Goal: Task Accomplishment & Management: Use online tool/utility

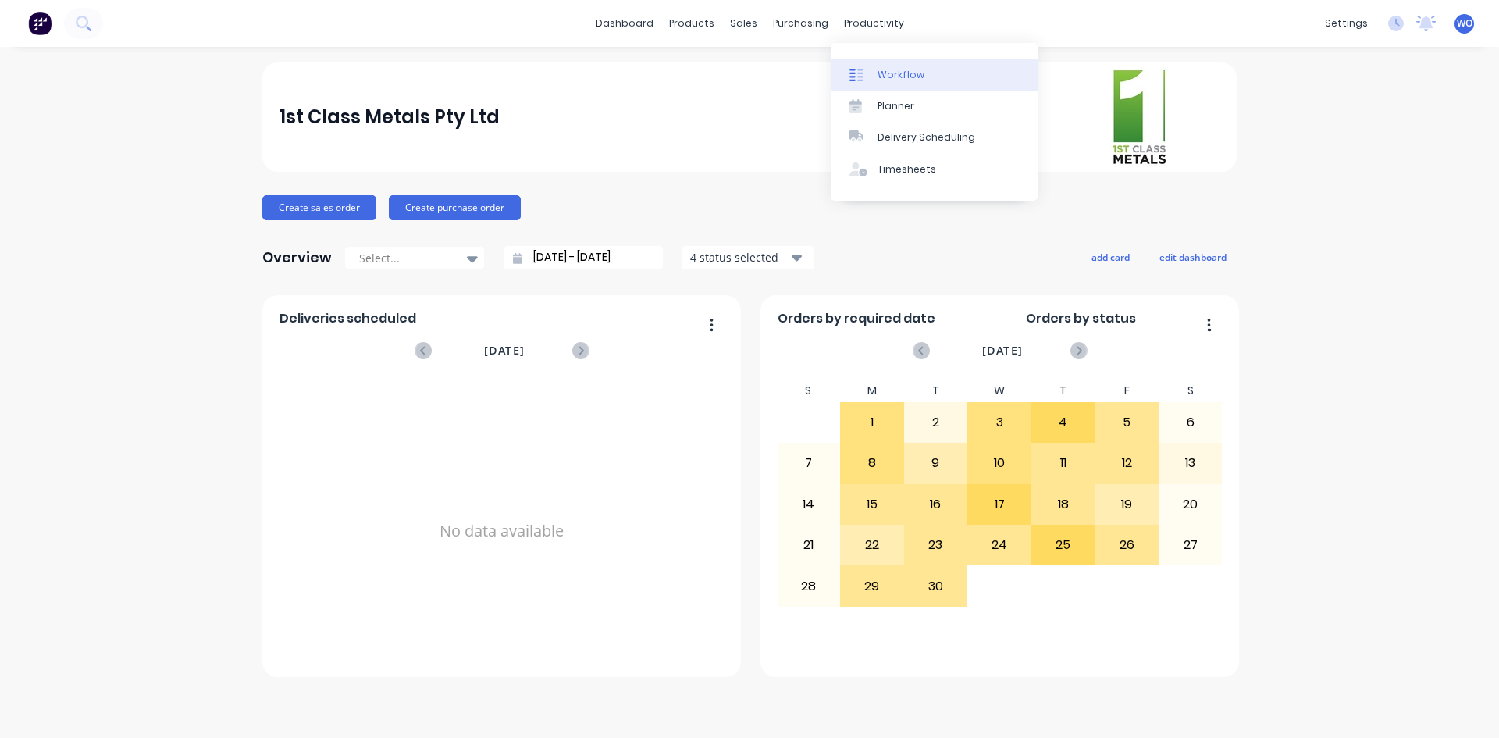
click at [900, 73] on div "Workflow" at bounding box center [900, 75] width 47 height 14
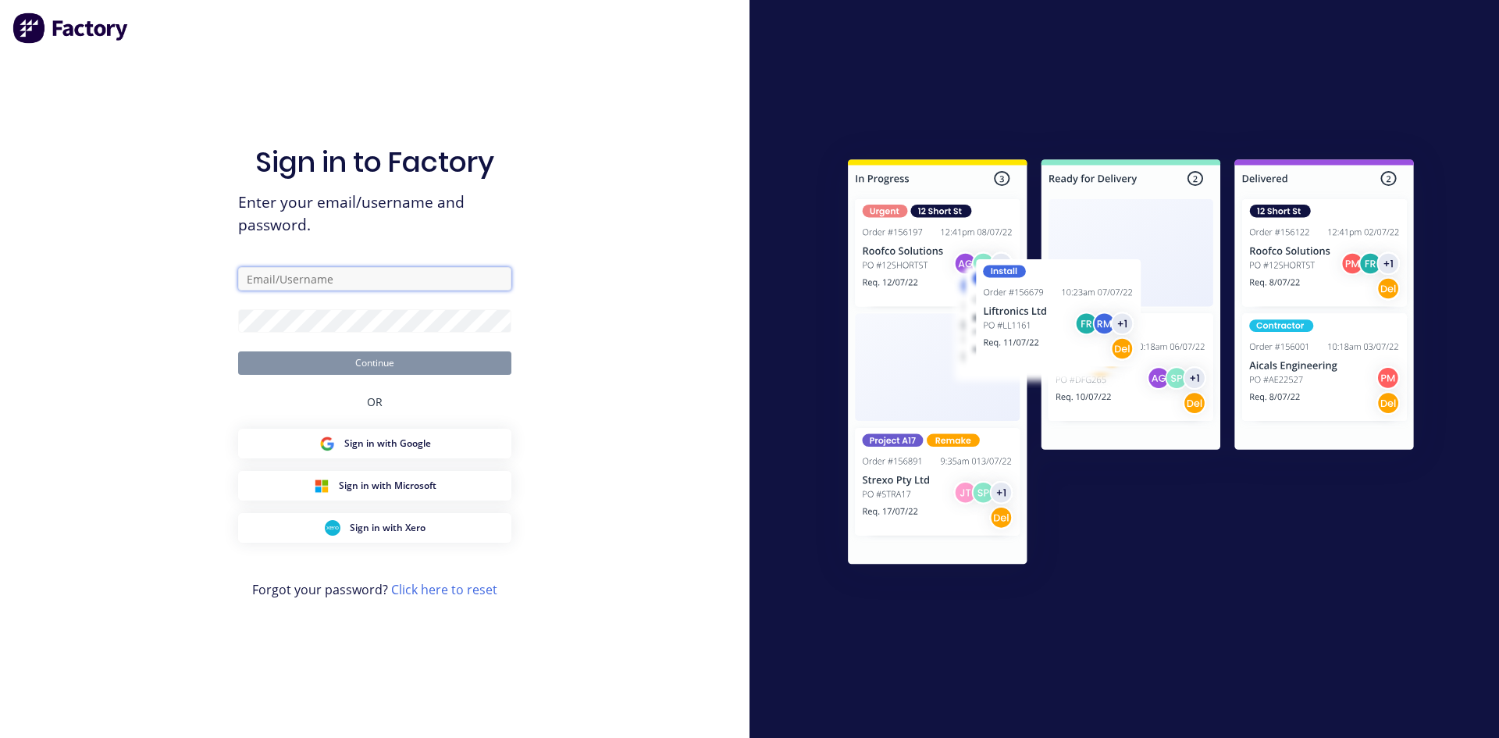
type input "[EMAIL_ADDRESS][DOMAIN_NAME]"
click at [393, 371] on button "Continue" at bounding box center [374, 362] width 273 height 23
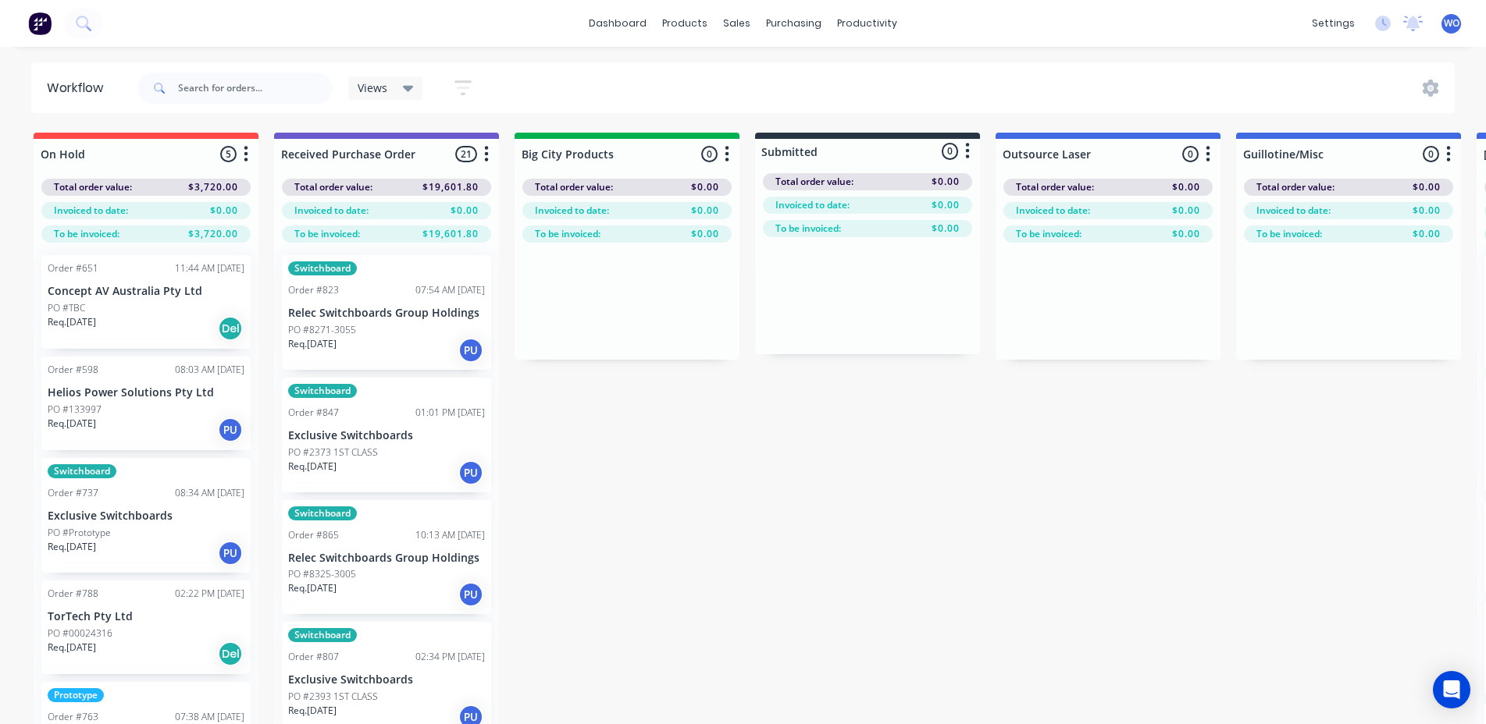
click at [40, 14] on img at bounding box center [39, 23] width 23 height 23
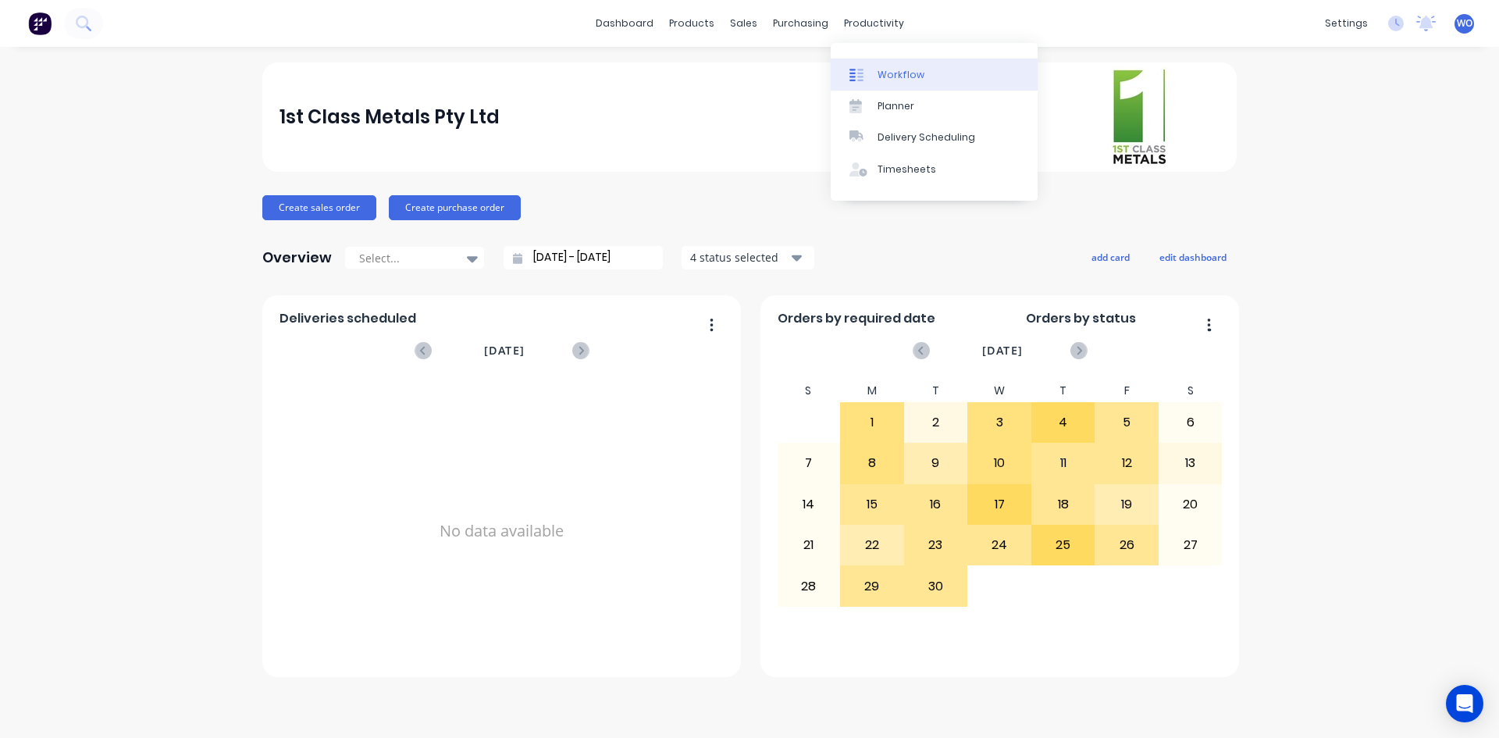
click at [909, 84] on link "Workflow" at bounding box center [934, 74] width 207 height 31
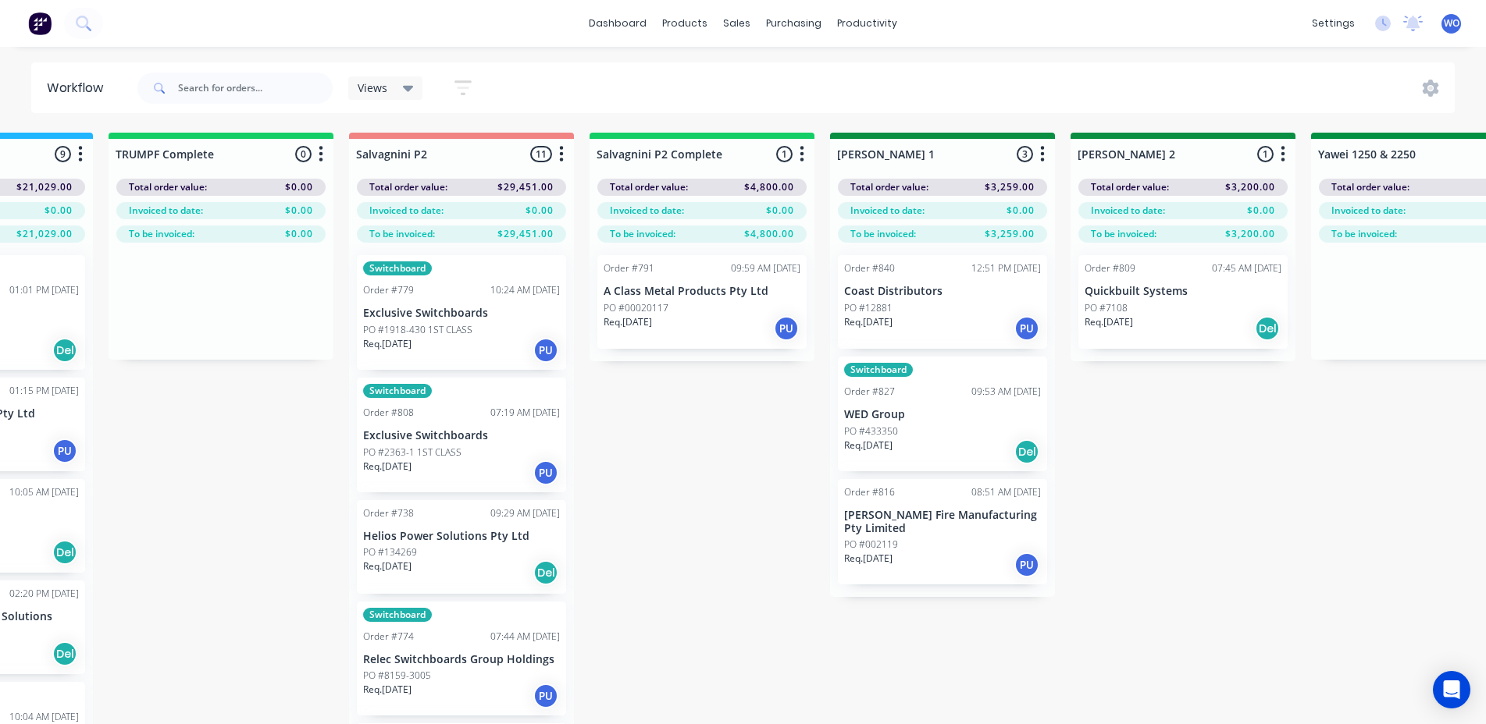
scroll to position [0, 2101]
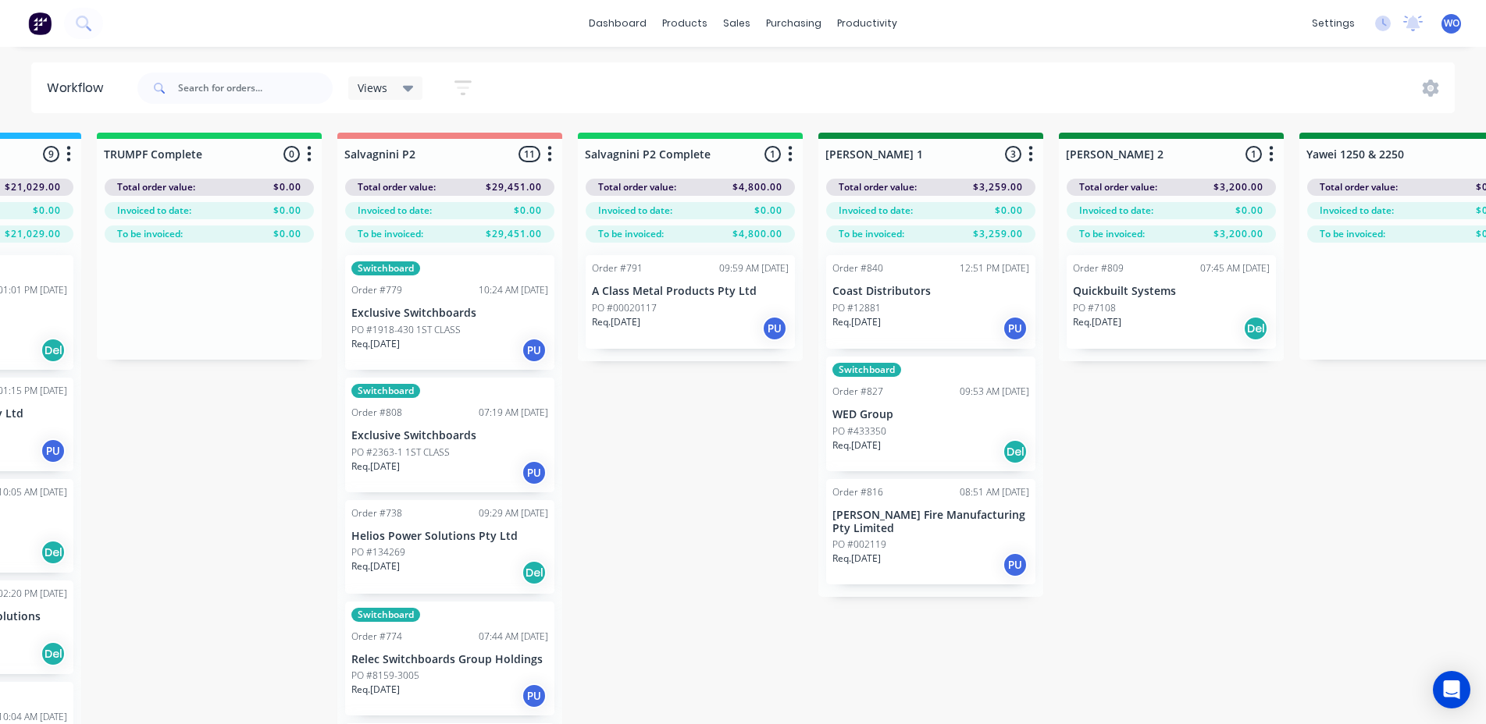
click at [680, 335] on div "Req. [DATE] PU" at bounding box center [690, 328] width 197 height 27
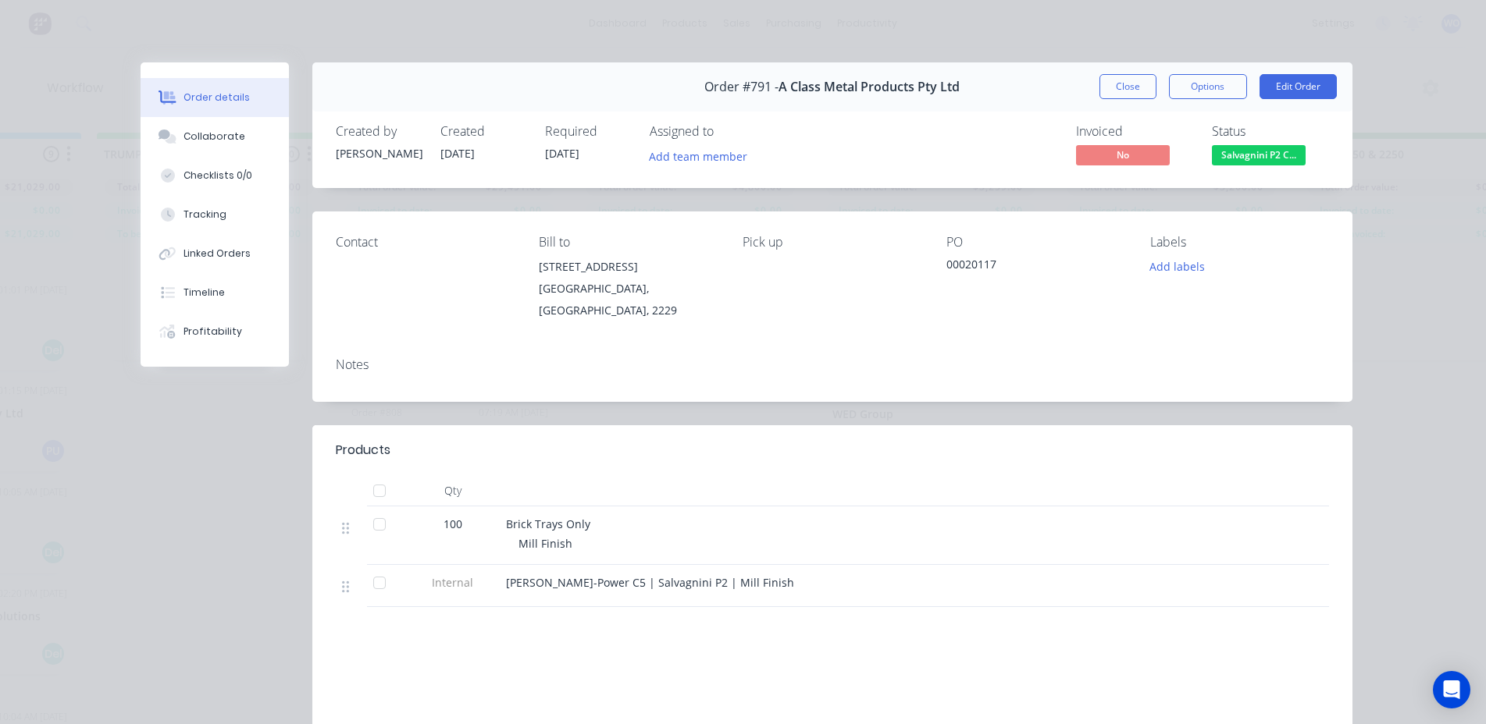
click at [1269, 158] on span "Salvagnini P2 C..." at bounding box center [1259, 155] width 94 height 20
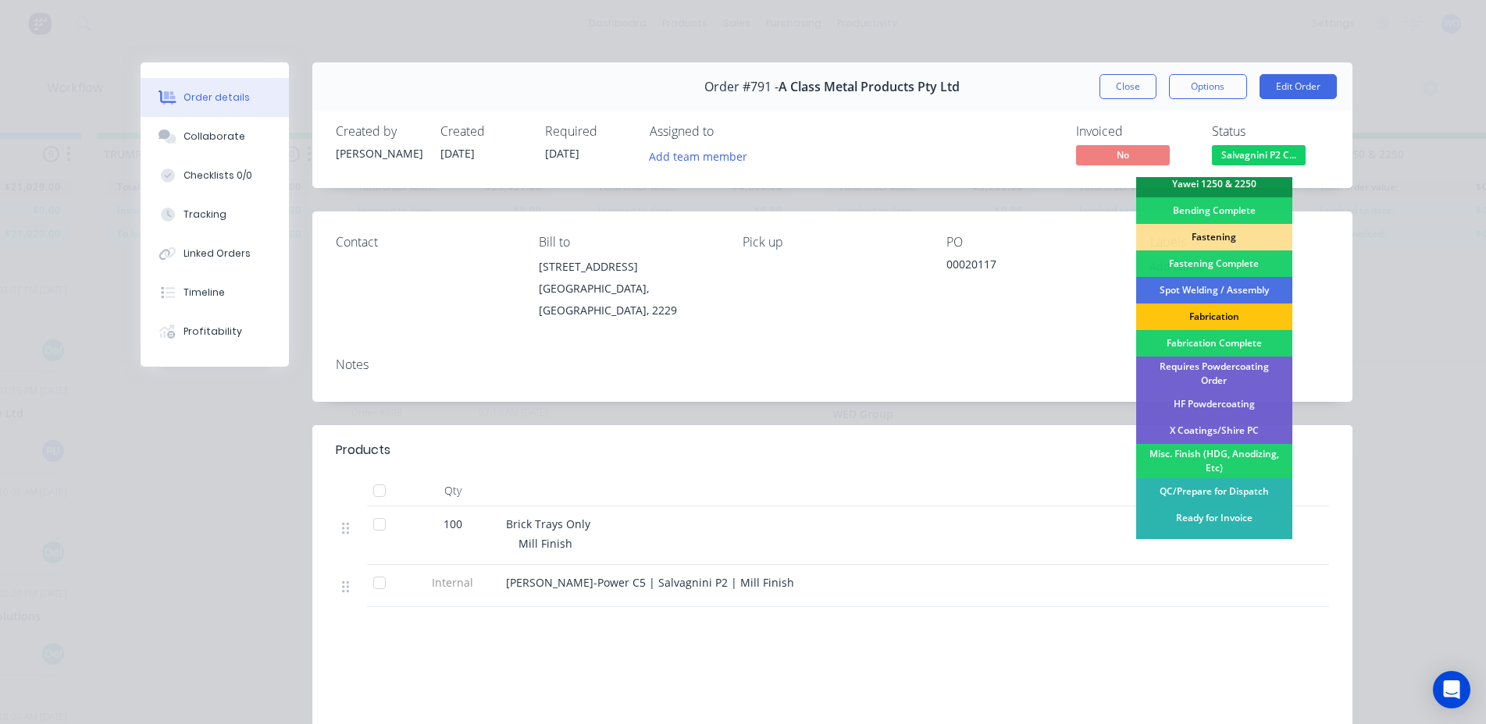
scroll to position [390, 0]
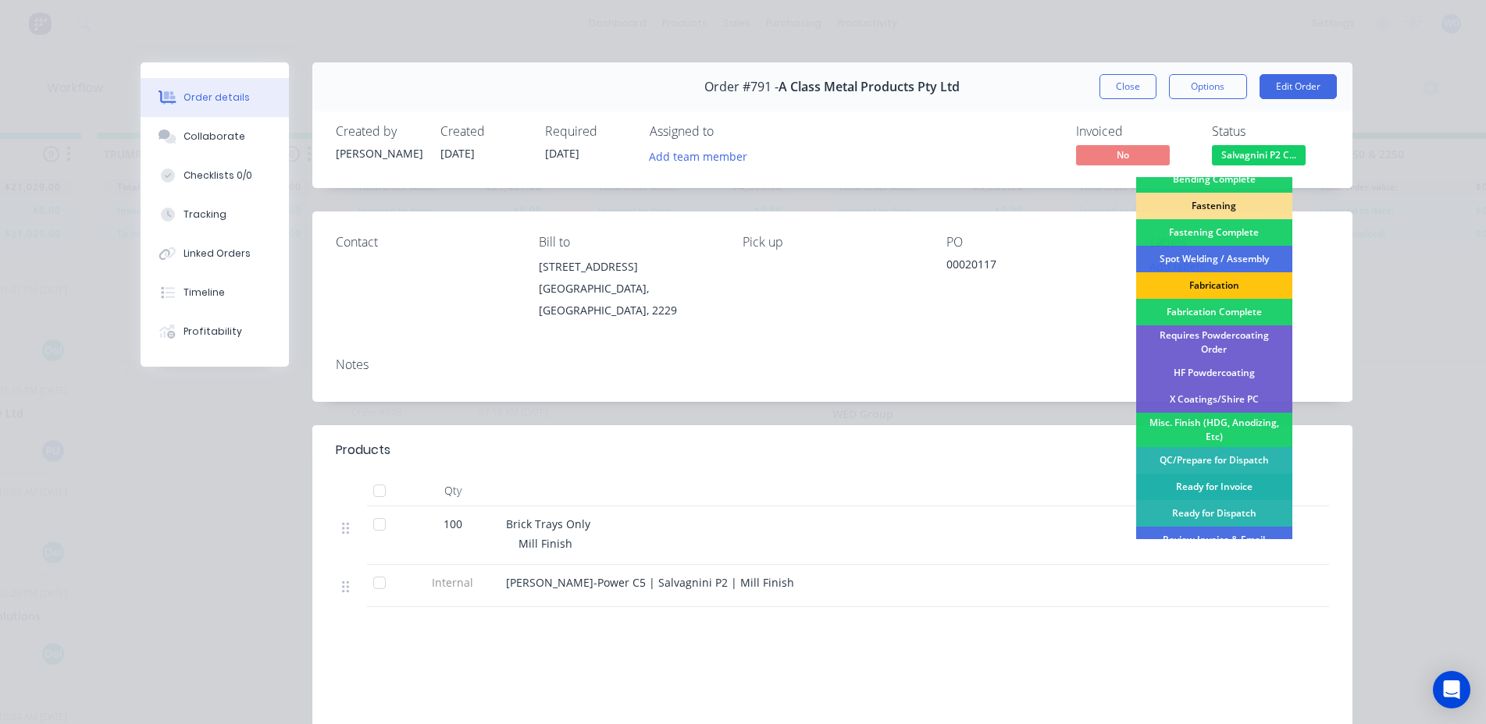
click at [1228, 474] on div "Ready for Invoice" at bounding box center [1214, 487] width 156 height 27
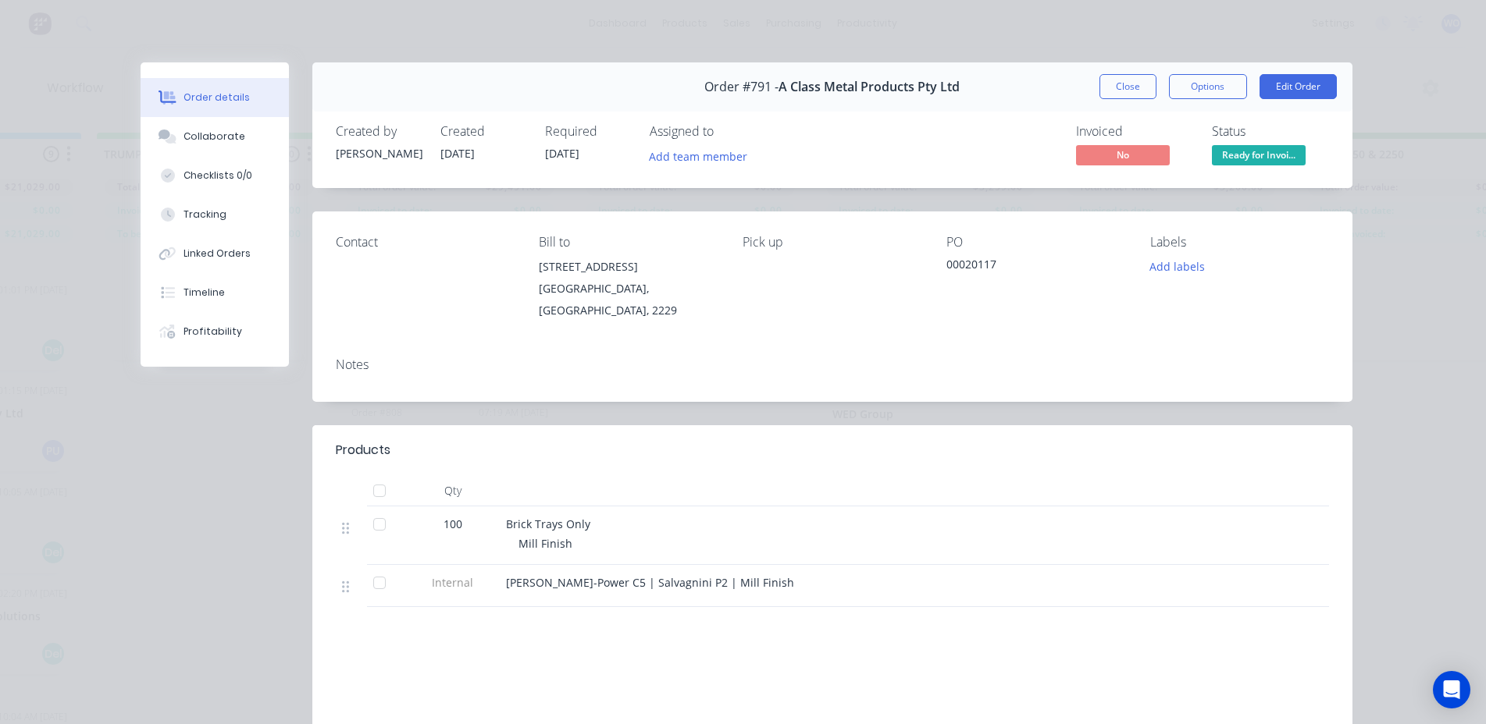
click at [1122, 87] on button "Close" at bounding box center [1127, 86] width 57 height 25
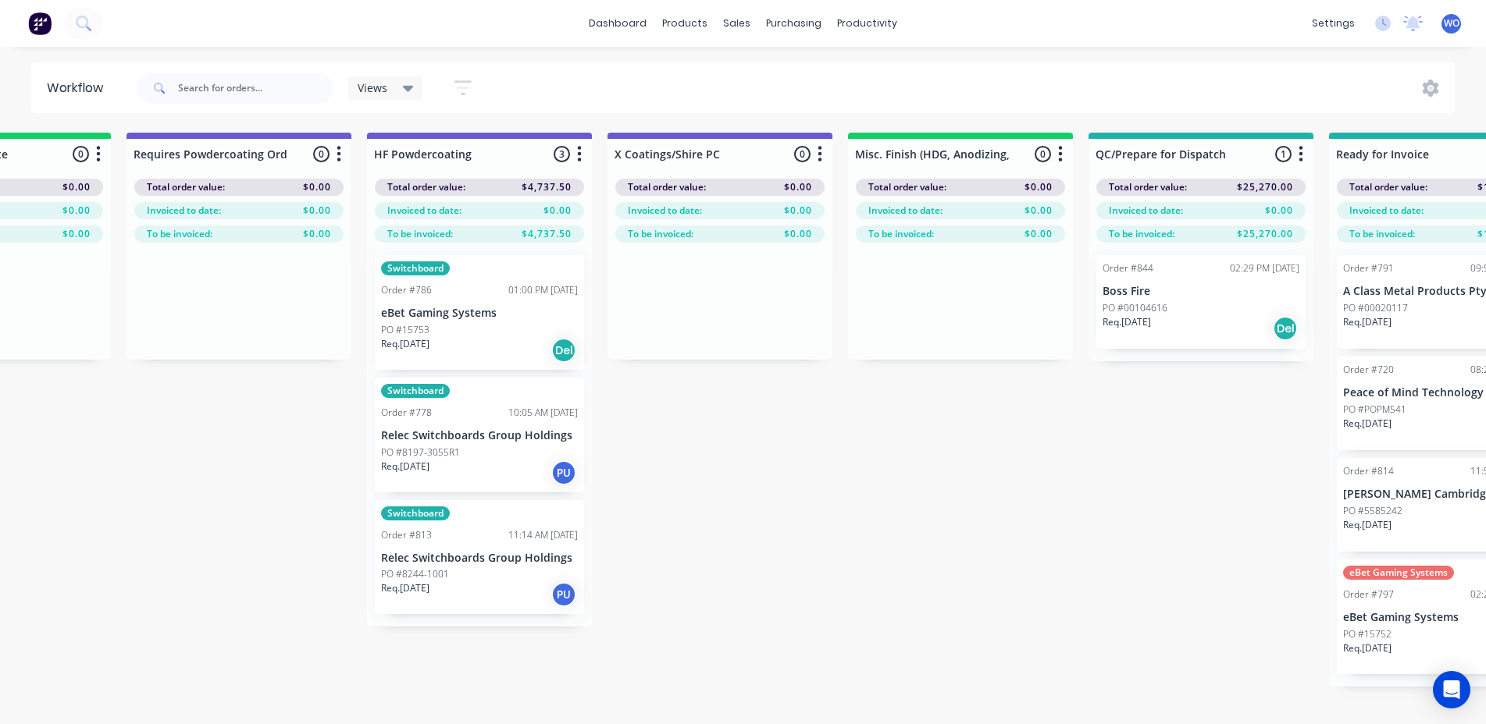
scroll to position [0, 4991]
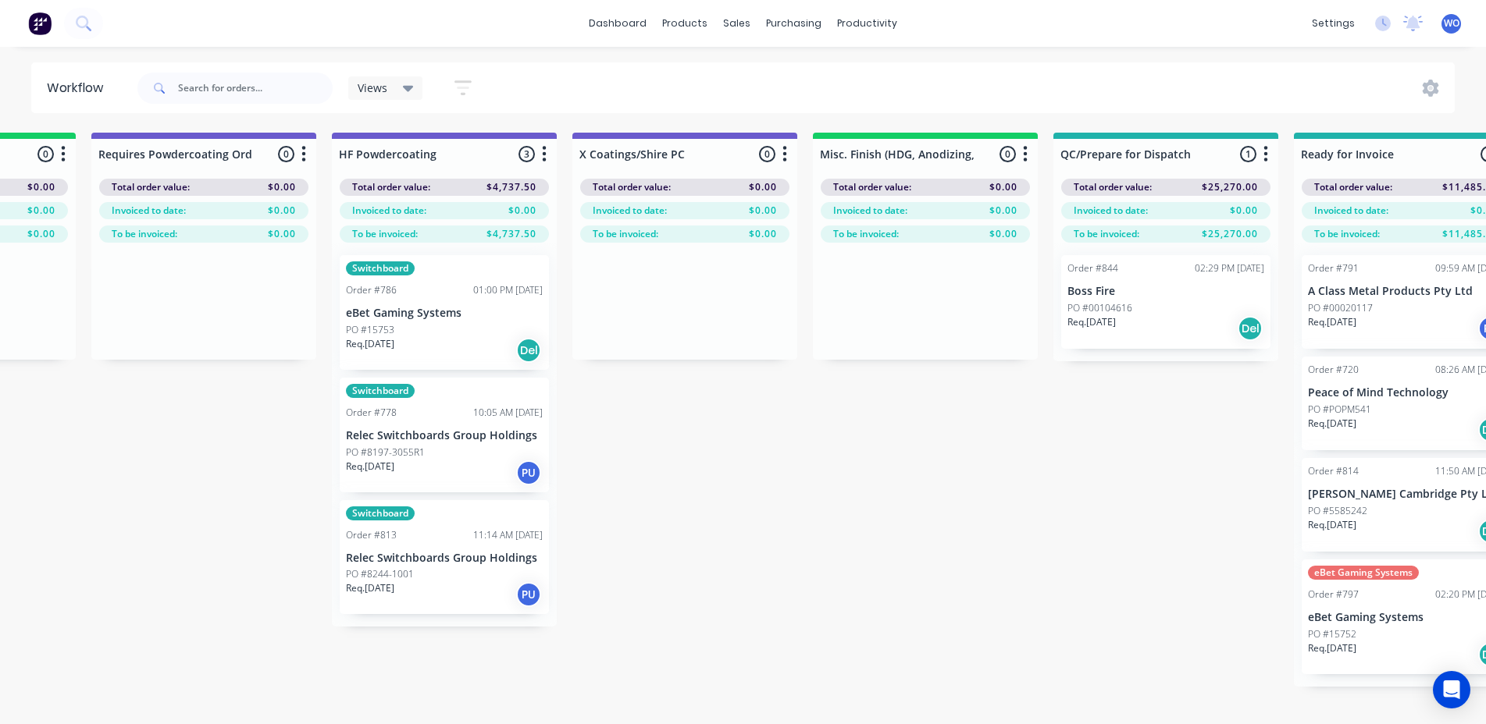
click at [29, 25] on img at bounding box center [39, 23] width 23 height 23
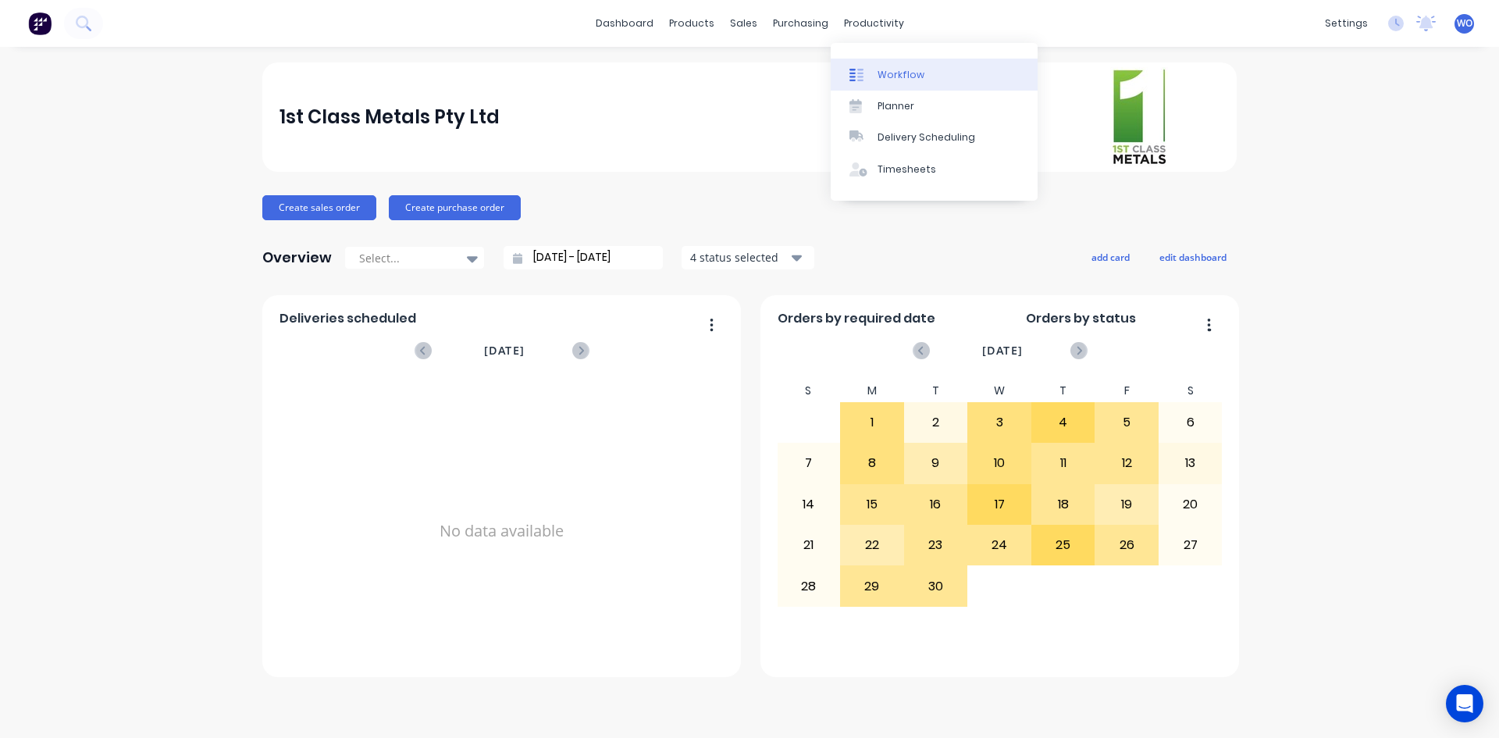
click at [901, 64] on link "Workflow" at bounding box center [934, 74] width 207 height 31
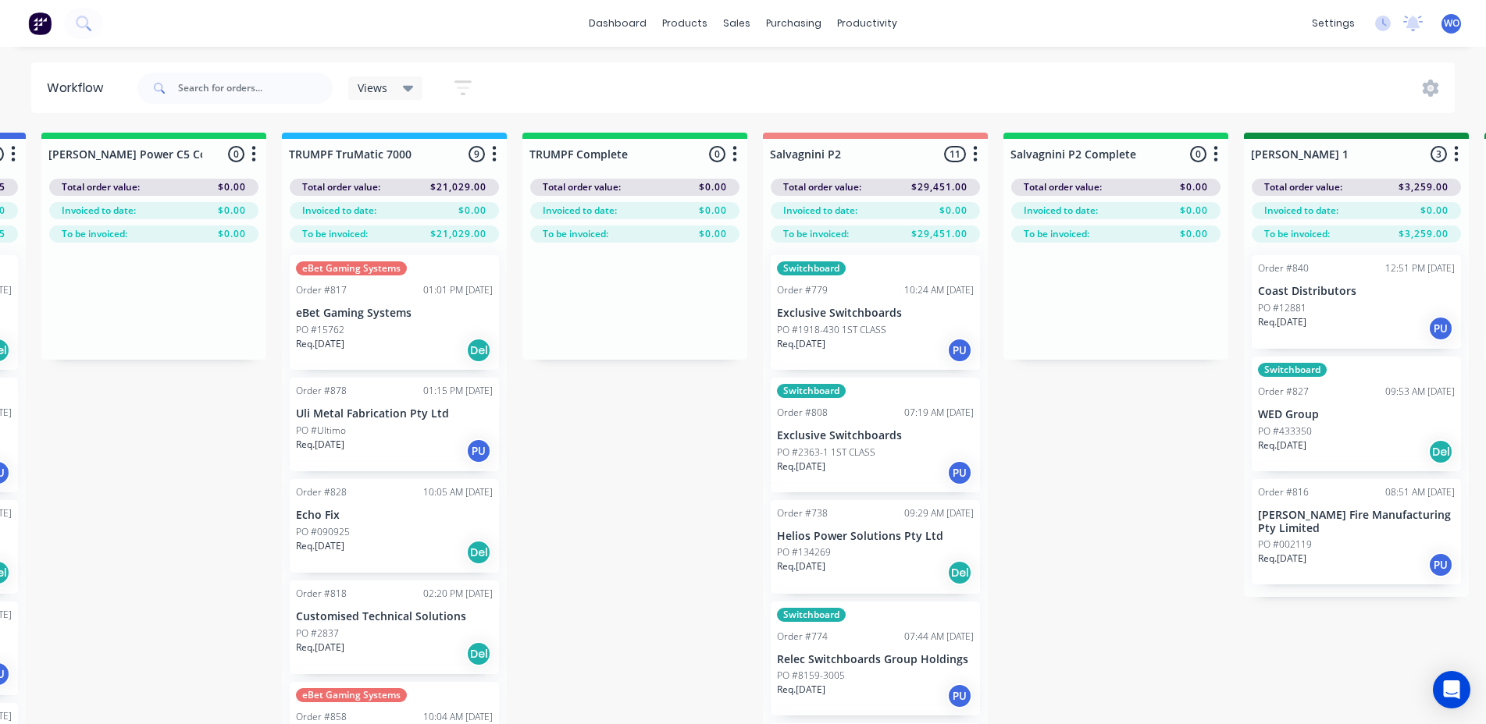
scroll to position [0, 1841]
